Goal: Information Seeking & Learning: Learn about a topic

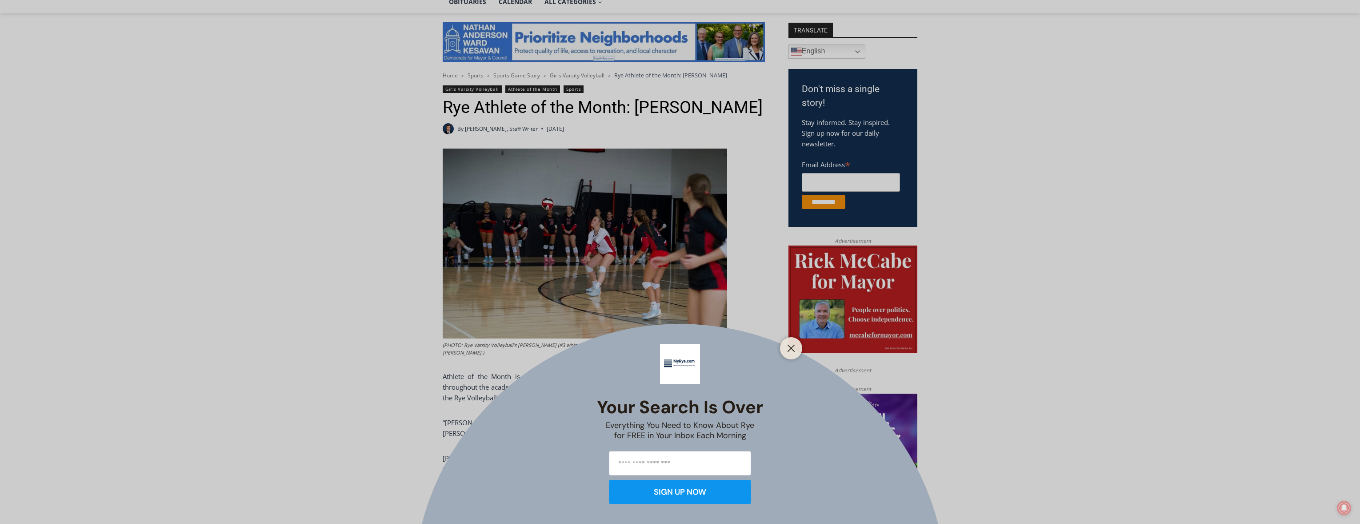
drag, startPoint x: 741, startPoint y: 399, endPoint x: 356, endPoint y: 379, distance: 386.4
click at [356, 379] on div "Your Search is Over Everything You Need to Know About Rye for FREE in Your Inbo…" at bounding box center [680, 262] width 1360 height 524
click at [787, 345] on icon "Close" at bounding box center [791, 348] width 8 height 8
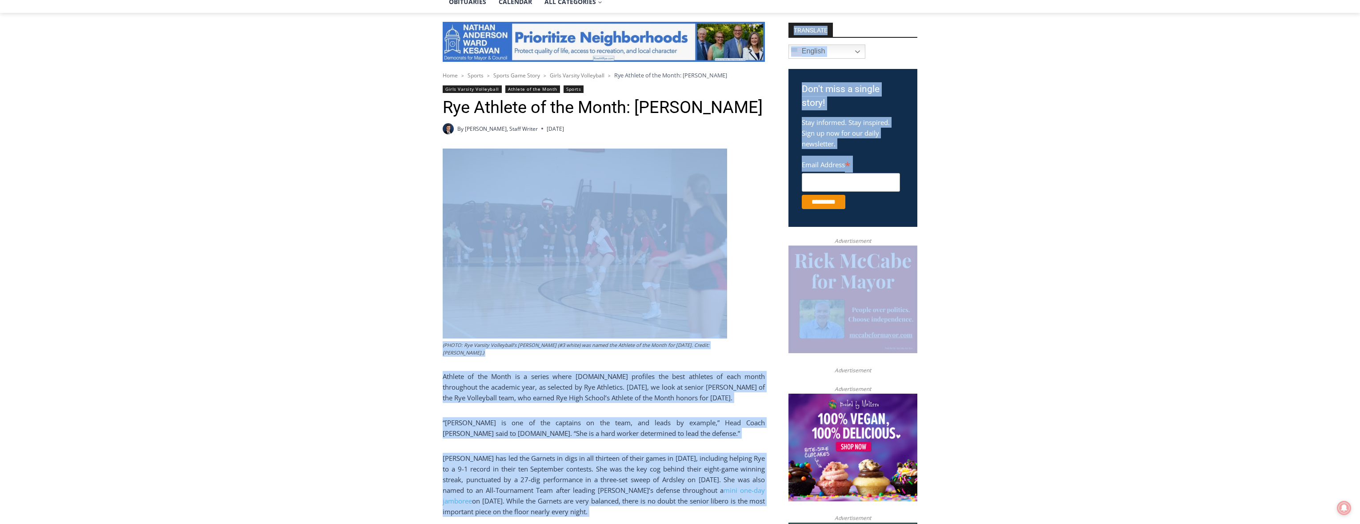
drag, startPoint x: 341, startPoint y: 168, endPoint x: 1169, endPoint y: 334, distance: 843.9
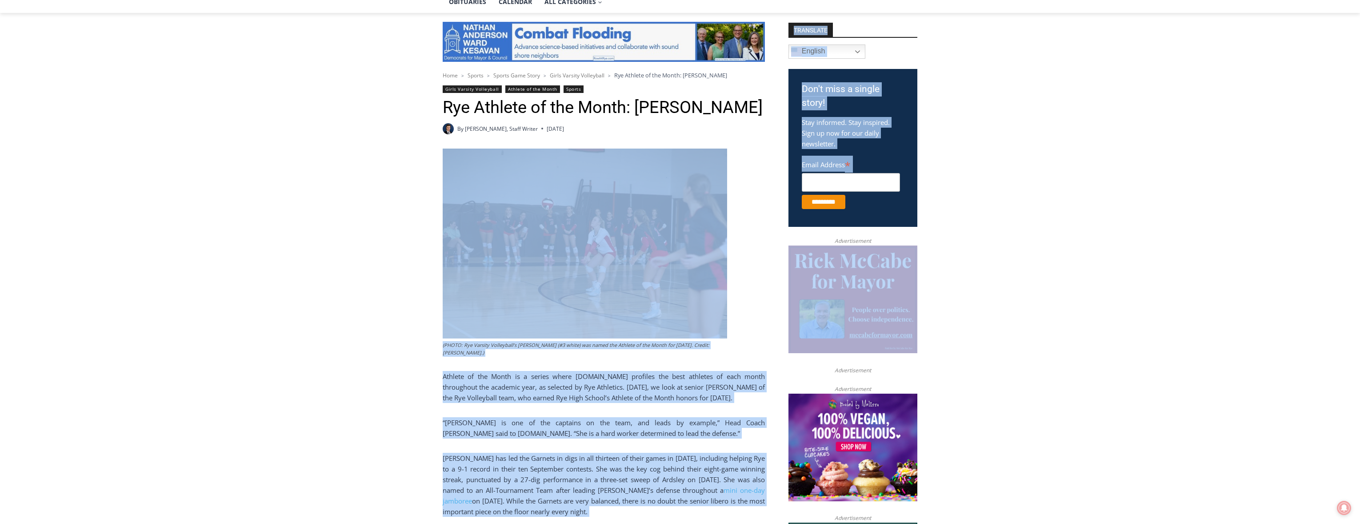
drag, startPoint x: 1174, startPoint y: 343, endPoint x: 306, endPoint y: 222, distance: 876.0
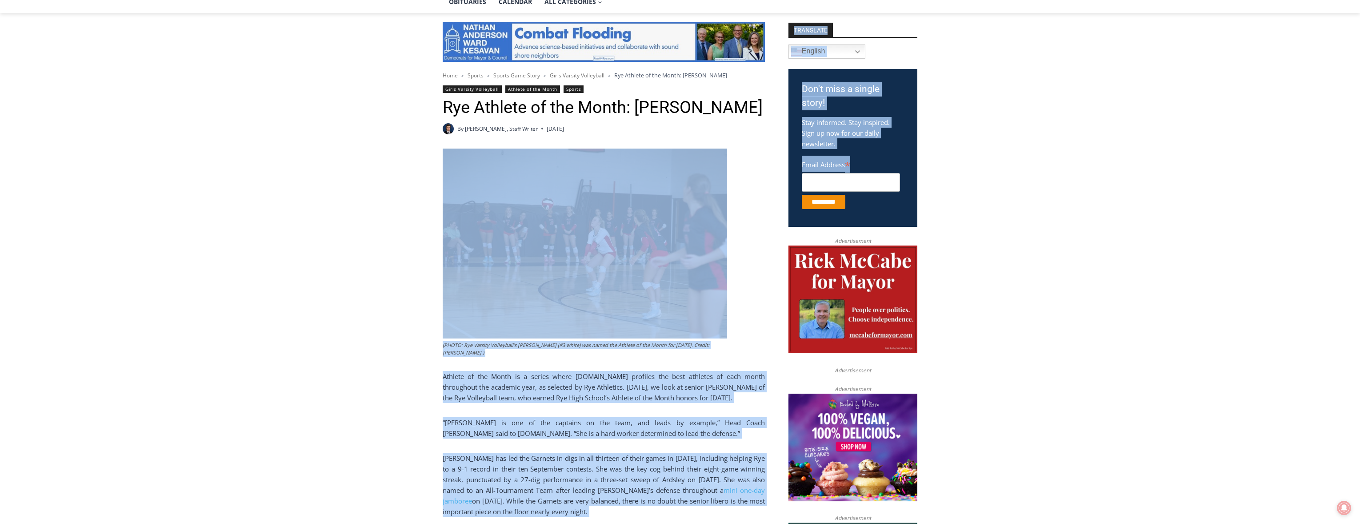
drag, startPoint x: 295, startPoint y: 140, endPoint x: 1013, endPoint y: 242, distance: 724.6
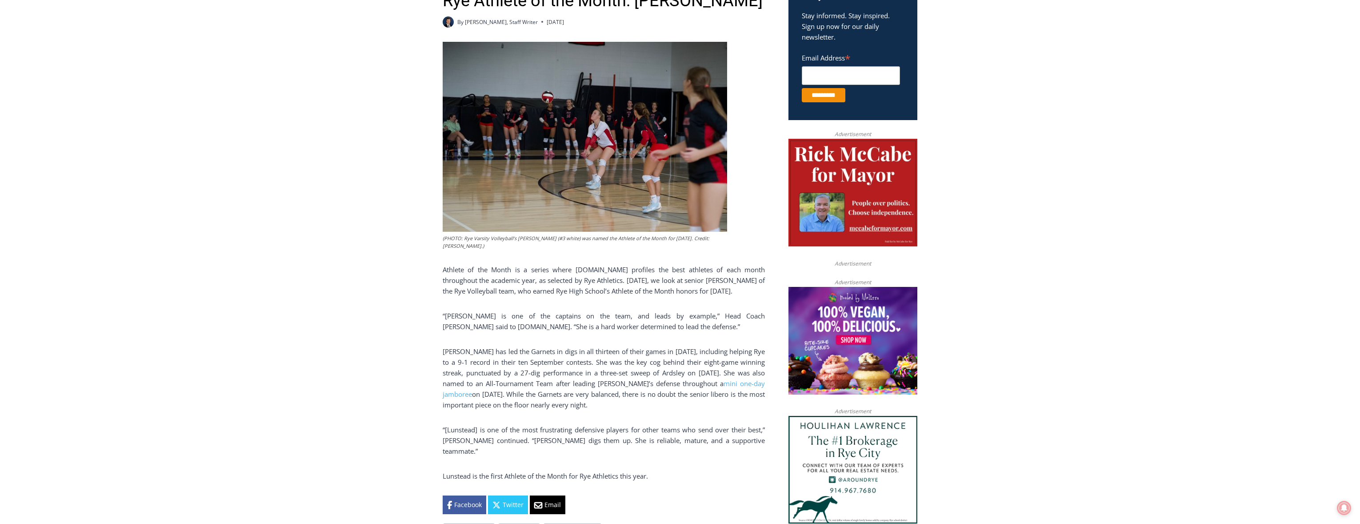
scroll to position [284, 0]
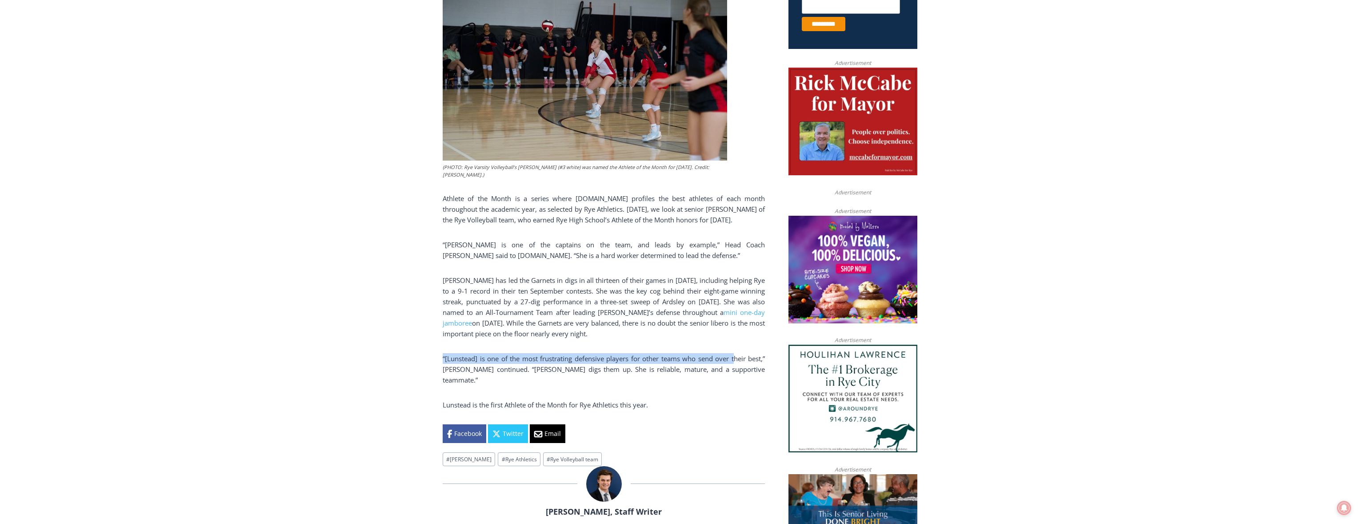
drag, startPoint x: 732, startPoint y: 365, endPoint x: 409, endPoint y: 359, distance: 322.3
click at [409, 359] on div "Home > Sports > Sports Game Story > Girls Varsity Volleyball > Rye Athlete of t…" at bounding box center [680, 510] width 1360 height 1350
drag, startPoint x: 507, startPoint y: 373, endPoint x: 622, endPoint y: 373, distance: 115.1
click at [508, 373] on p "“[Lunstead] is one of the most frustrating defensive players for other teams wh…" at bounding box center [604, 369] width 322 height 32
click at [625, 373] on p "“[Lunstead] is one of the most frustrating defensive players for other teams wh…" at bounding box center [604, 369] width 322 height 32
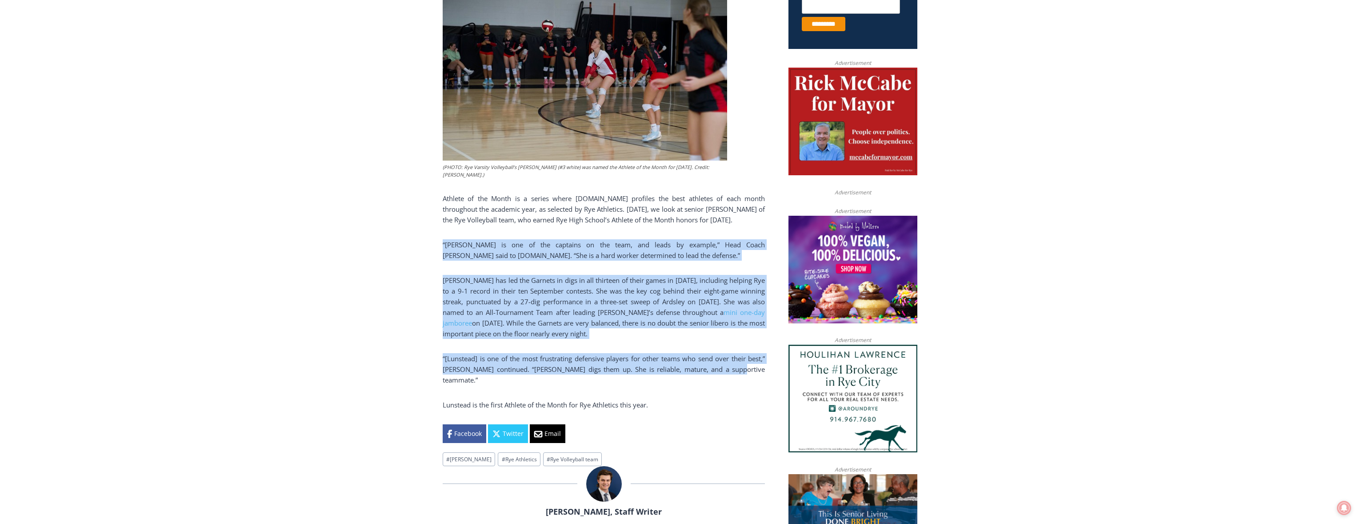
drag, startPoint x: 737, startPoint y: 373, endPoint x: 404, endPoint y: 237, distance: 360.5
click at [404, 237] on div "Home > Sports > Sports Game Story > Girls Varsity Volleyball > Rye Athlete of t…" at bounding box center [680, 510] width 1360 height 1350
